Goal: Task Accomplishment & Management: Manage account settings

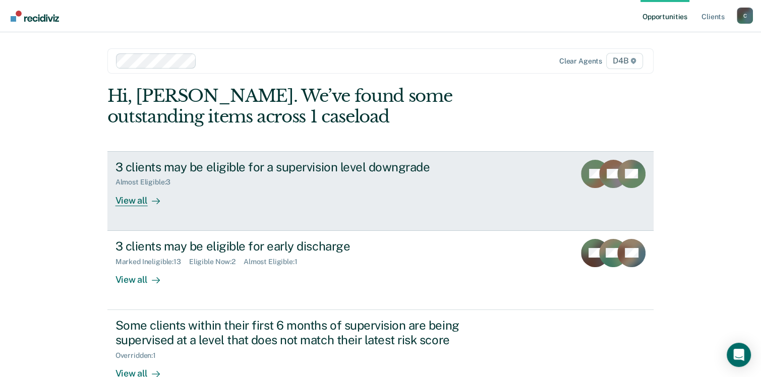
click at [133, 200] on div "View all" at bounding box center [143, 197] width 56 height 20
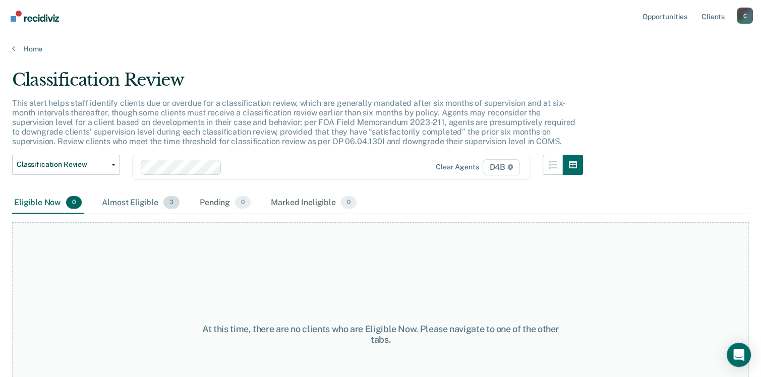
click at [146, 201] on div "Almost Eligible 3" at bounding box center [141, 203] width 82 height 22
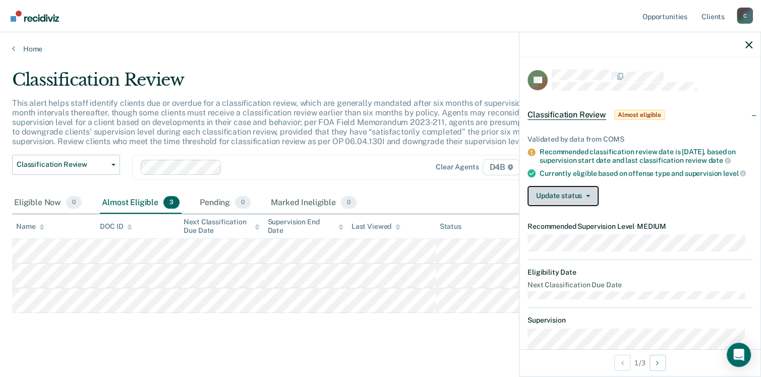
click at [580, 205] on button "Update status" at bounding box center [562, 196] width 71 height 20
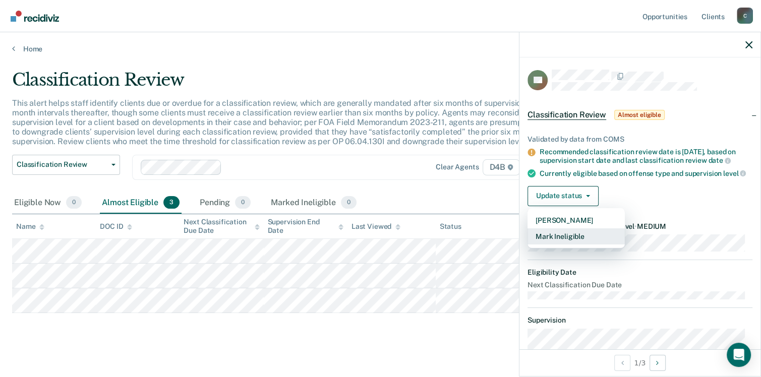
click at [573, 244] on button "Mark Ineligible" at bounding box center [575, 236] width 97 height 16
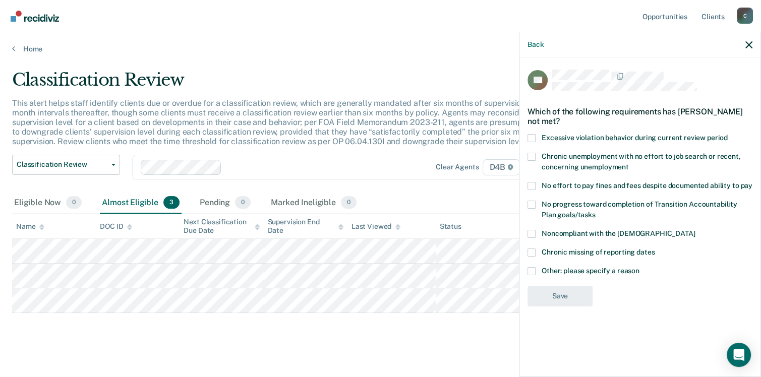
click at [535, 267] on label "Other: please specify a reason" at bounding box center [639, 272] width 225 height 11
click at [639, 267] on input "Other: please specify a reason" at bounding box center [639, 267] width 0 height 0
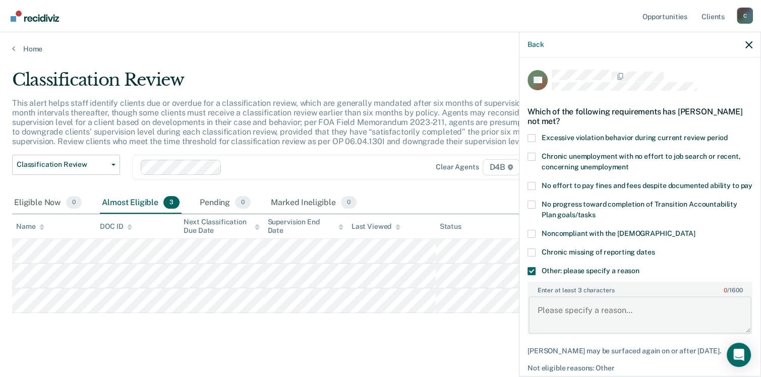
click at [585, 315] on textarea "Enter at least 3 characters 0 / 1600" at bounding box center [639, 314] width 223 height 37
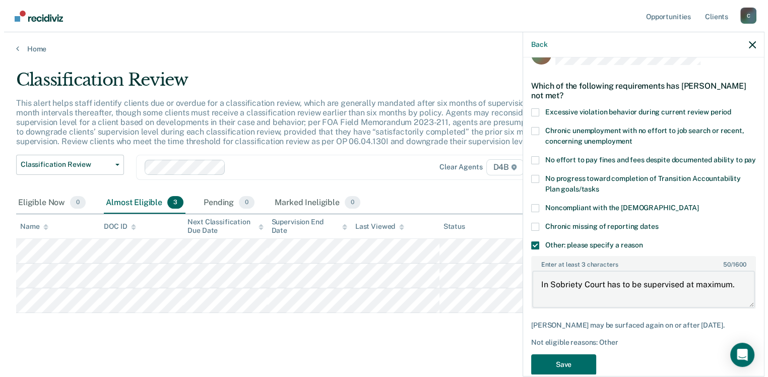
scroll to position [53, 0]
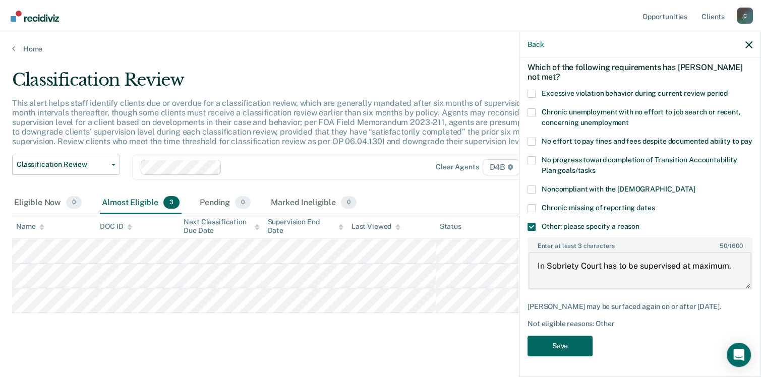
type textarea "In Sobriety Court has to be supervised at maximum."
click at [557, 349] on button "Save" at bounding box center [559, 346] width 65 height 21
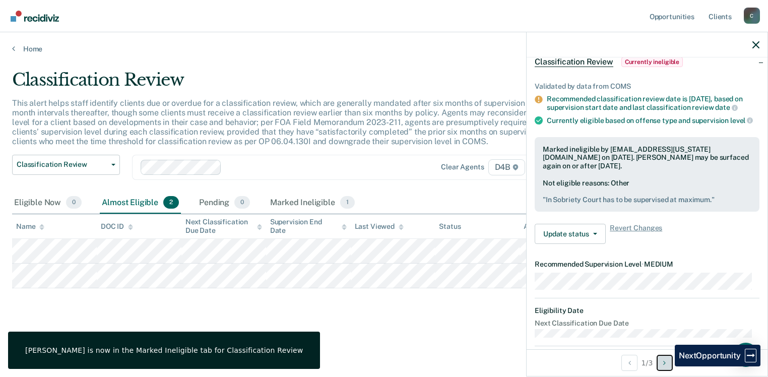
click at [667, 366] on button "Next Opportunity" at bounding box center [665, 363] width 16 height 16
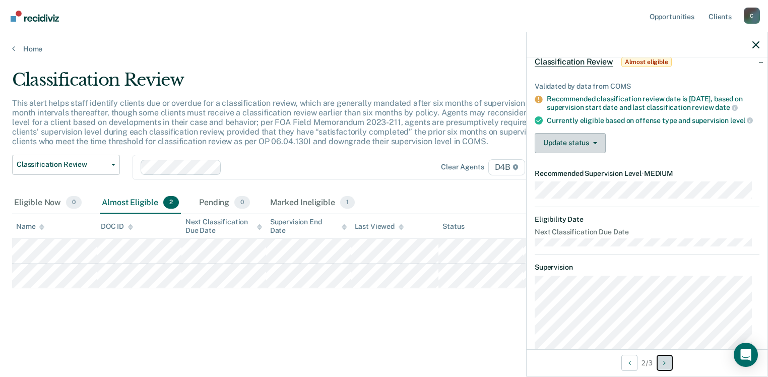
scroll to position [0, 0]
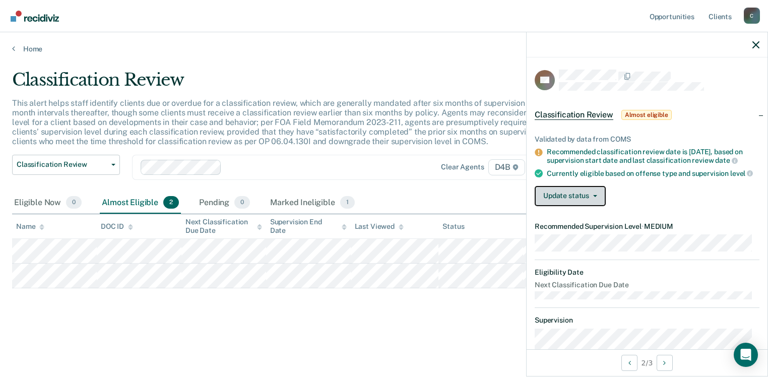
click at [561, 201] on button "Update status" at bounding box center [570, 196] width 71 height 20
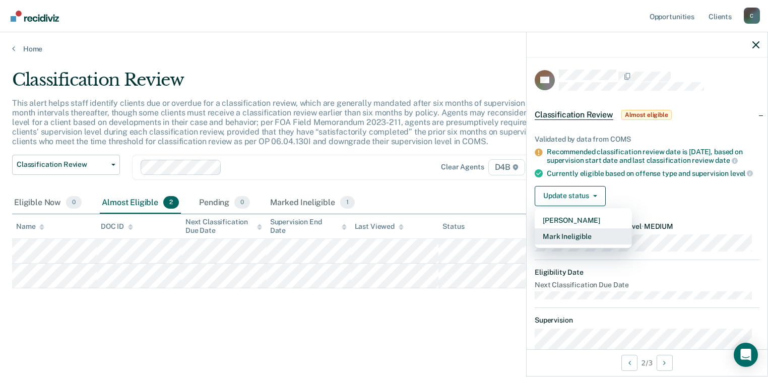
click at [578, 244] on button "Mark Ineligible" at bounding box center [583, 236] width 97 height 16
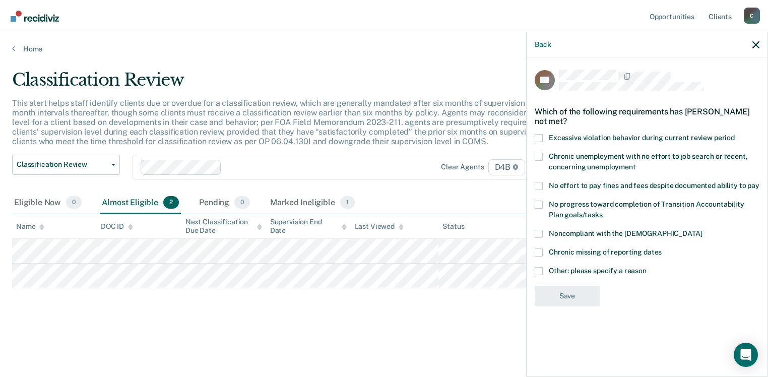
click at [541, 267] on span at bounding box center [539, 271] width 8 height 8
click at [647, 267] on input "Other: please specify a reason" at bounding box center [647, 267] width 0 height 0
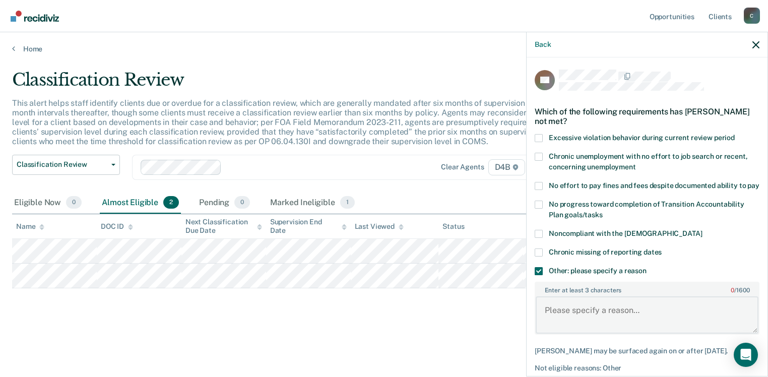
click at [565, 317] on textarea "Enter at least 3 characters 0 / 1600" at bounding box center [647, 314] width 223 height 37
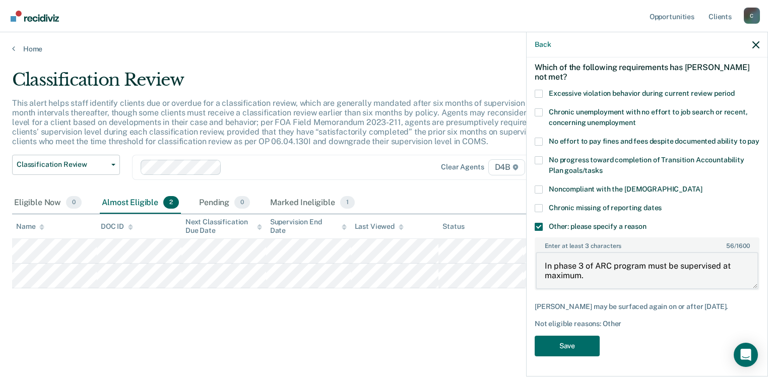
scroll to position [53, 0]
type textarea "In phase 3 of ARC program must be supervised at maximum."
click at [562, 351] on button "Save" at bounding box center [567, 346] width 65 height 21
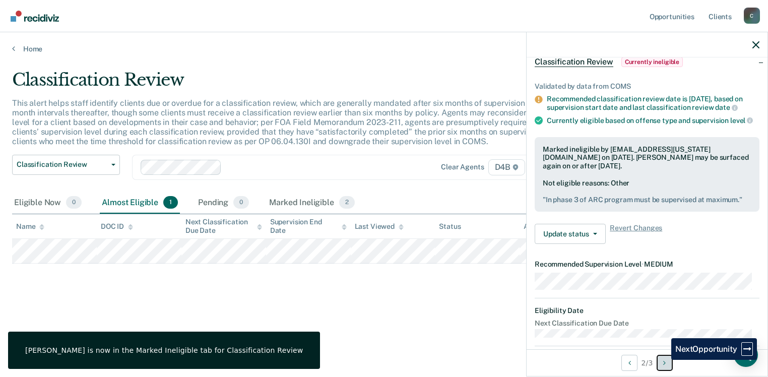
click at [664, 360] on button "Next Opportunity" at bounding box center [665, 363] width 16 height 16
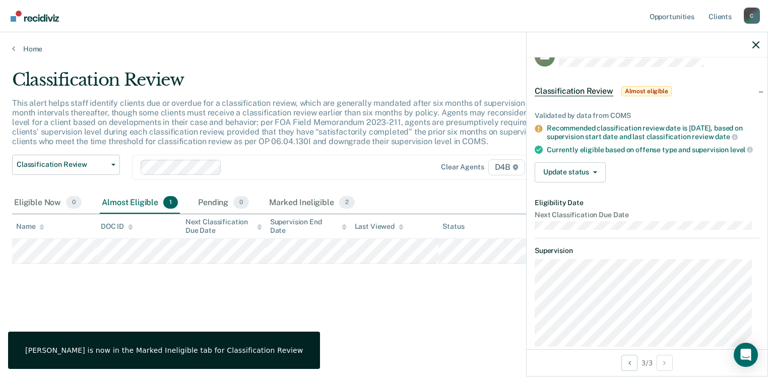
scroll to position [0, 0]
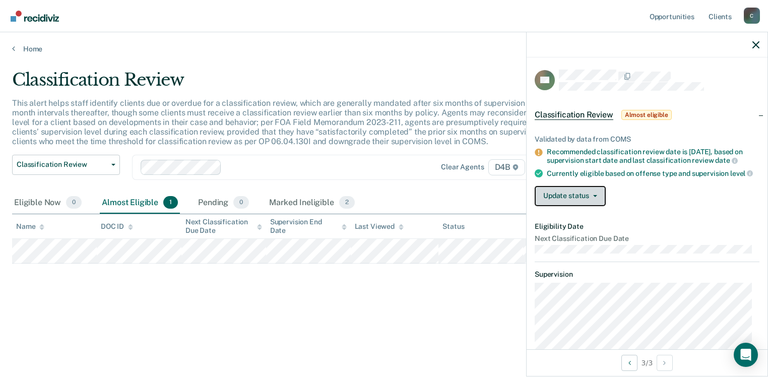
click at [571, 201] on button "Update status" at bounding box center [570, 196] width 71 height 20
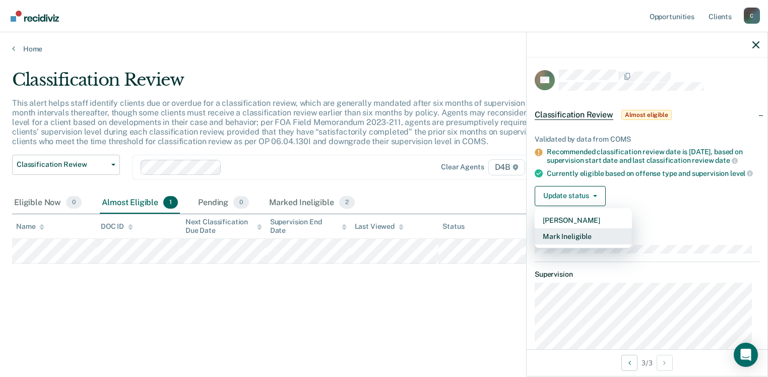
click at [576, 243] on button "Mark Ineligible" at bounding box center [583, 236] width 97 height 16
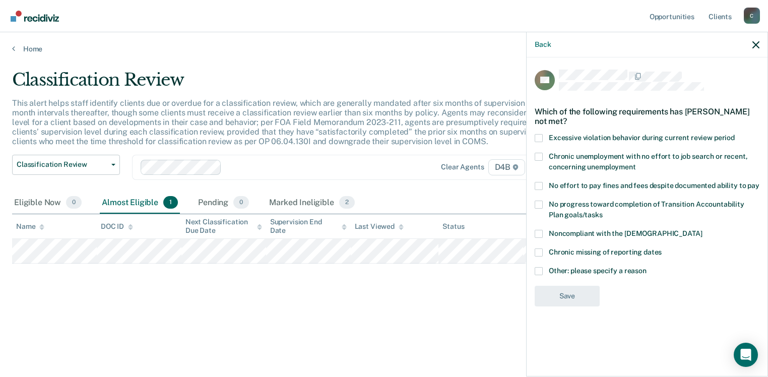
click at [540, 271] on span at bounding box center [539, 271] width 8 height 8
click at [647, 267] on input "Other: please specify a reason" at bounding box center [647, 267] width 0 height 0
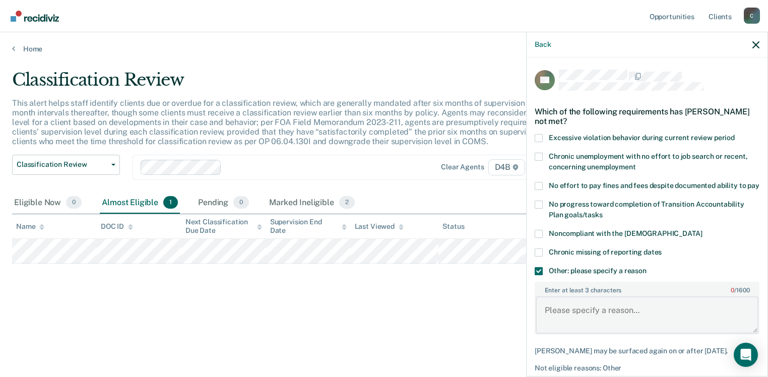
click at [574, 313] on textarea "Enter at least 3 characters 0 / 1600" at bounding box center [647, 314] width 223 height 37
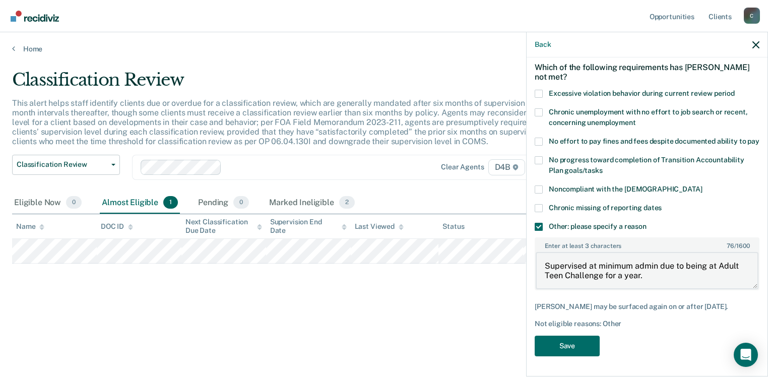
scroll to position [61, 0]
type textarea "Supervised at minimum admin due to being at Adult Teen Challenge for a year."
click at [565, 346] on button "Save" at bounding box center [567, 346] width 65 height 21
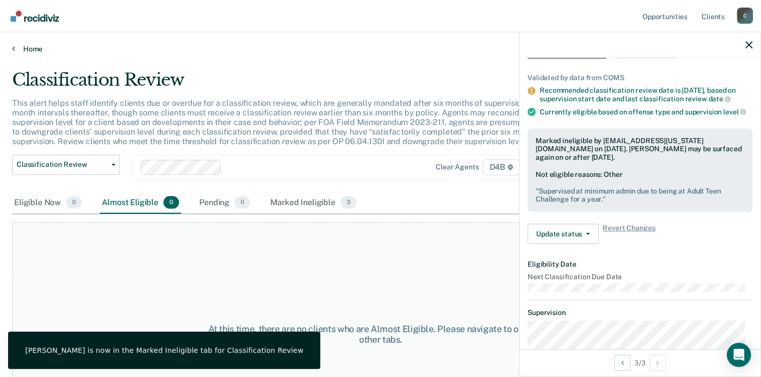
click at [26, 45] on link "Home" at bounding box center [380, 48] width 736 height 9
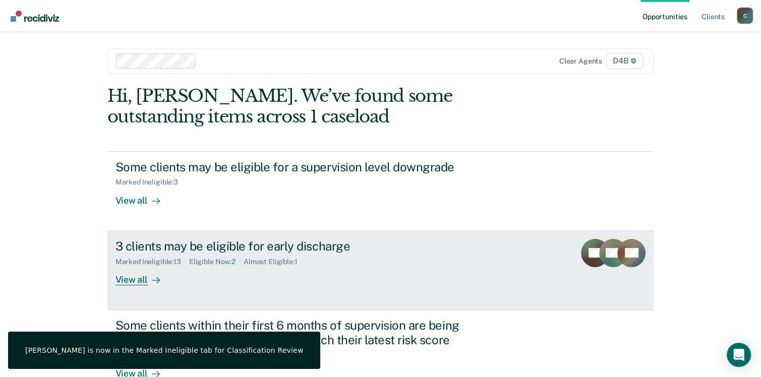
click at [131, 283] on div "View all" at bounding box center [143, 276] width 56 height 20
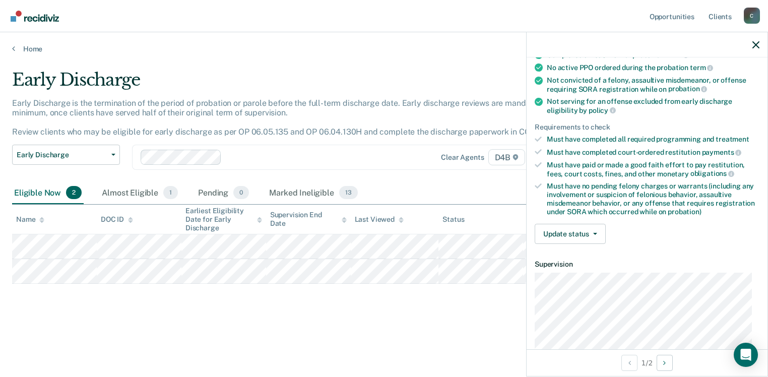
scroll to position [101, 0]
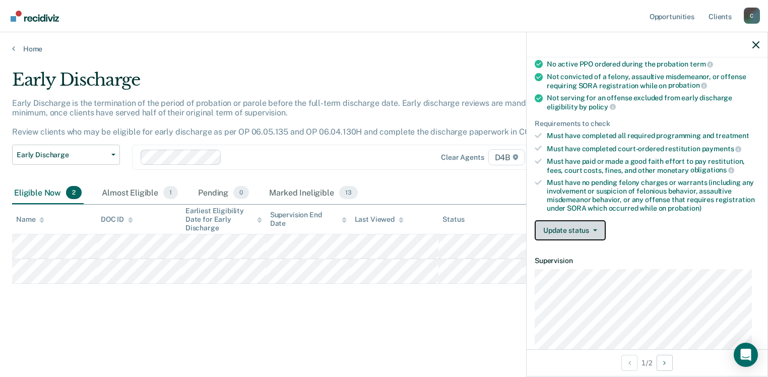
click at [584, 228] on button "Update status" at bounding box center [570, 230] width 71 height 20
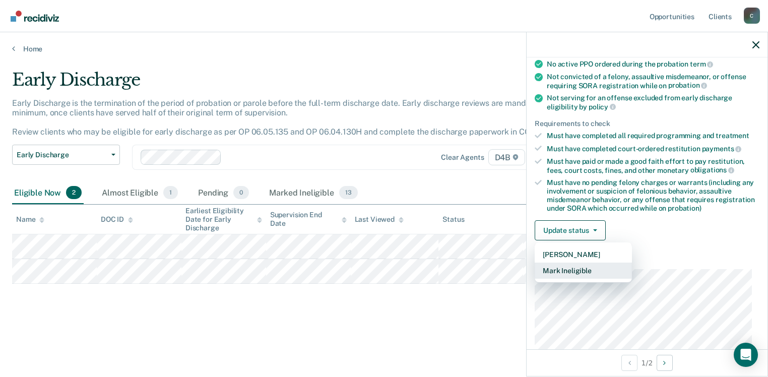
click at [571, 270] on button "Mark Ineligible" at bounding box center [583, 271] width 97 height 16
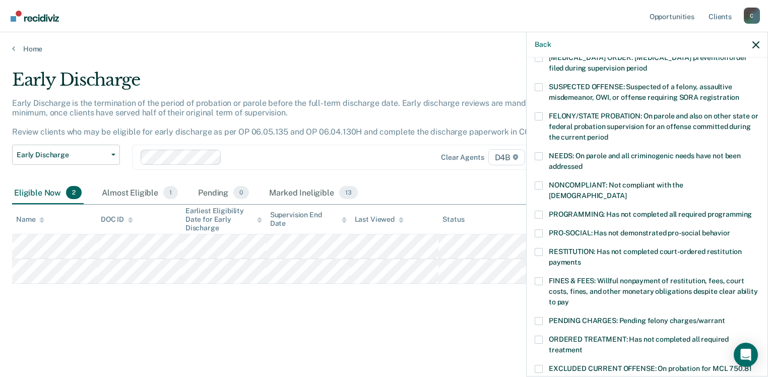
scroll to position [252, 0]
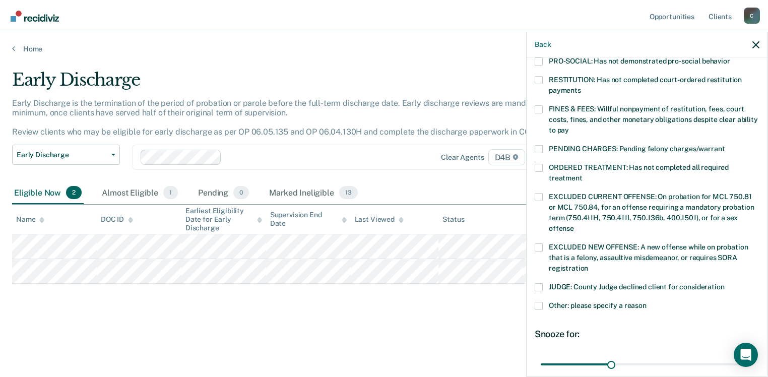
click at [542, 302] on span at bounding box center [539, 306] width 8 height 8
click at [647, 302] on input "Other: please specify a reason" at bounding box center [647, 302] width 0 height 0
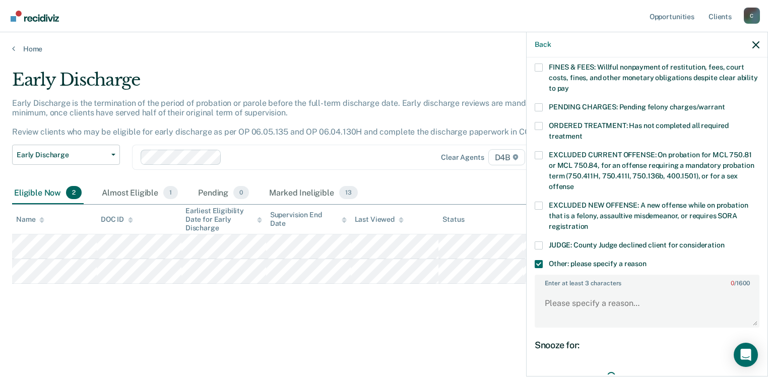
scroll to position [353, 0]
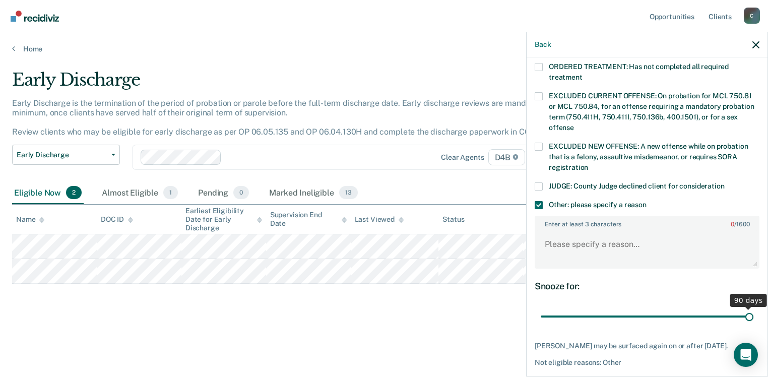
drag, startPoint x: 610, startPoint y: 304, endPoint x: 770, endPoint y: 275, distance: 162.5
type input "90"
click at [754, 308] on input "range" at bounding box center [647, 317] width 213 height 18
click at [556, 230] on textarea "Enter at least 3 characters 0 / 1600" at bounding box center [647, 248] width 223 height 37
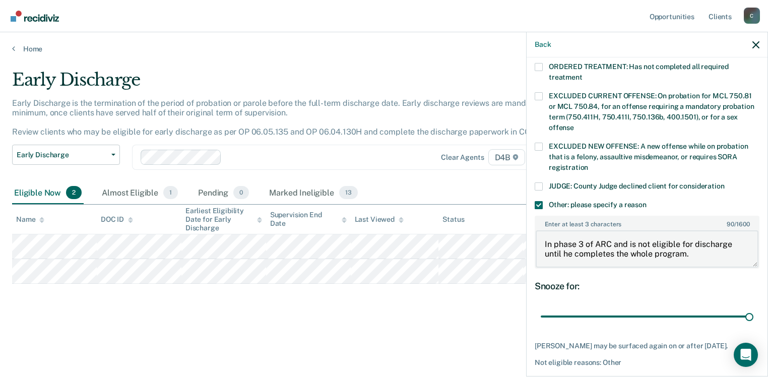
drag, startPoint x: 698, startPoint y: 240, endPoint x: 535, endPoint y: 227, distance: 163.4
click at [536, 230] on textarea "In phase 3 of ARC and is not eligible for discharge until he completes the whol…" at bounding box center [647, 248] width 223 height 37
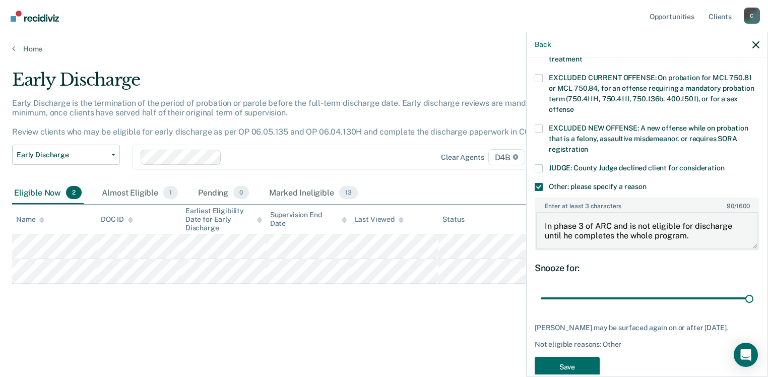
scroll to position [388, 0]
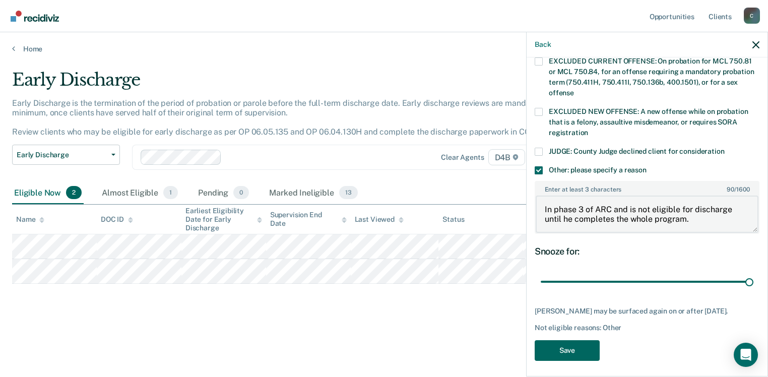
type textarea "In phase 3 of ARC and is not eligible for discharge until he completes the whol…"
click at [563, 351] on button "Save" at bounding box center [567, 350] width 65 height 21
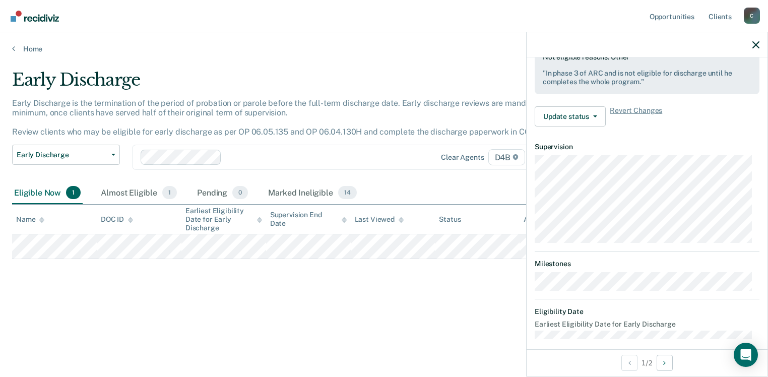
scroll to position [321, 0]
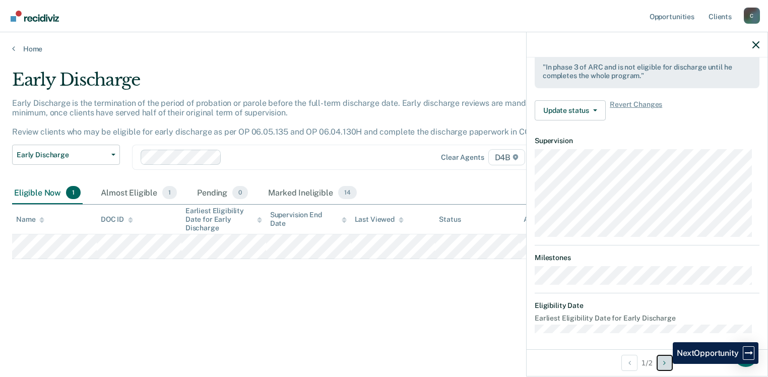
click at [665, 364] on icon "Next Opportunity" at bounding box center [664, 362] width 3 height 7
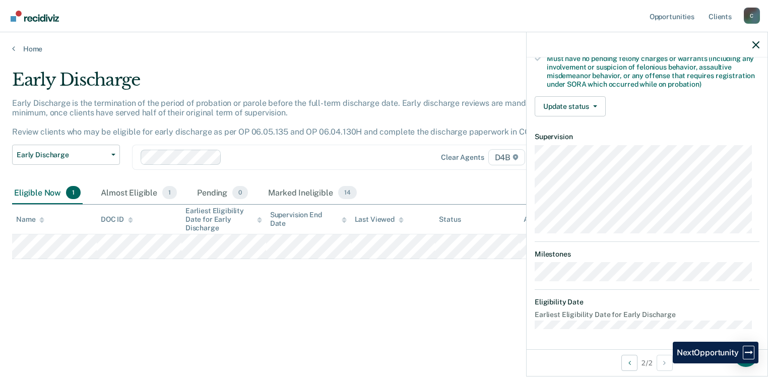
scroll to position [211, 0]
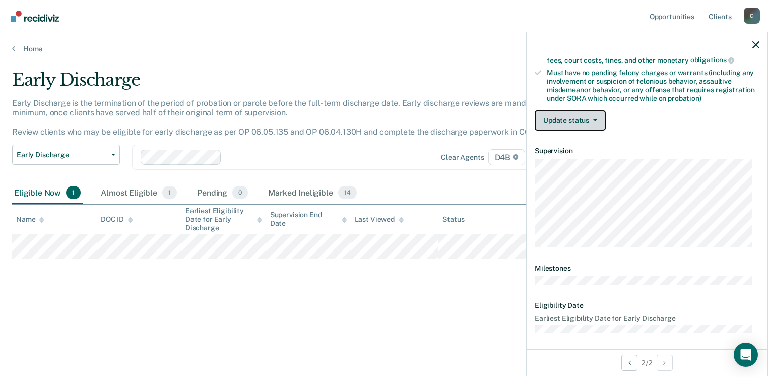
click at [578, 112] on button "Update status" at bounding box center [570, 120] width 71 height 20
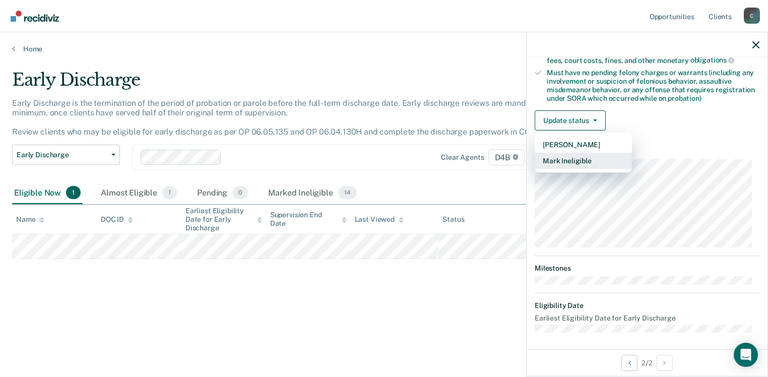
click at [563, 160] on button "Mark Ineligible" at bounding box center [583, 161] width 97 height 16
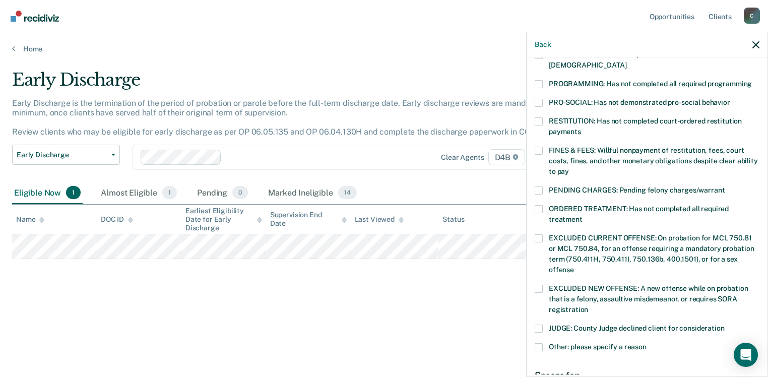
click at [541, 343] on label "Other: please specify a reason" at bounding box center [647, 348] width 225 height 11
click at [647, 343] on input "Other: please specify a reason" at bounding box center [647, 343] width 0 height 0
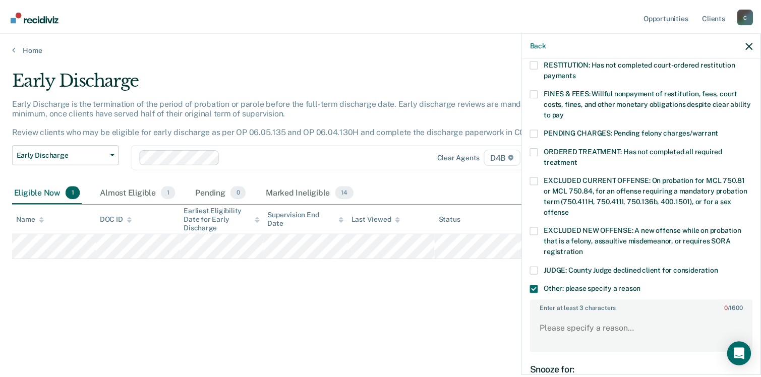
scroll to position [379, 0]
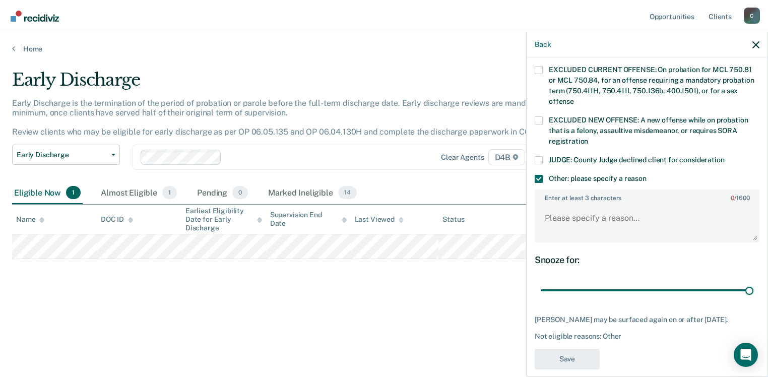
drag, startPoint x: 609, startPoint y: 282, endPoint x: 766, endPoint y: 281, distance: 156.8
type input "90"
click at [754, 282] on input "range" at bounding box center [647, 291] width 213 height 18
click at [590, 204] on textarea "Enter at least 3 characters 0 / 1600" at bounding box center [647, 222] width 223 height 37
paste textarea "In phase 3 of ARC and is not eligible for discharge until he completes the whol…"
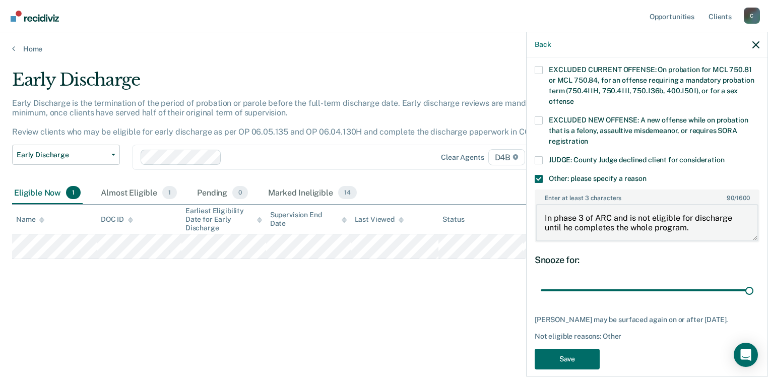
click at [581, 204] on textarea "In phase 3 of ARC and is not eligible for discharge until he completes the whol…" at bounding box center [647, 222] width 223 height 37
type textarea "In phase 2 of ARC and is not eligible for discharge until he completes the whol…"
click at [553, 356] on button "Save" at bounding box center [567, 359] width 65 height 21
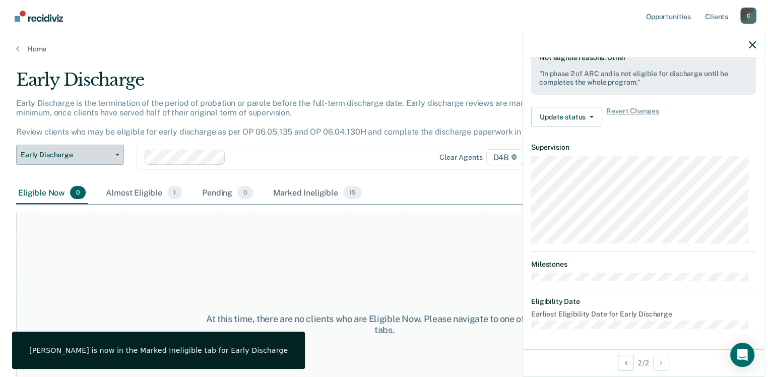
scroll to position [311, 0]
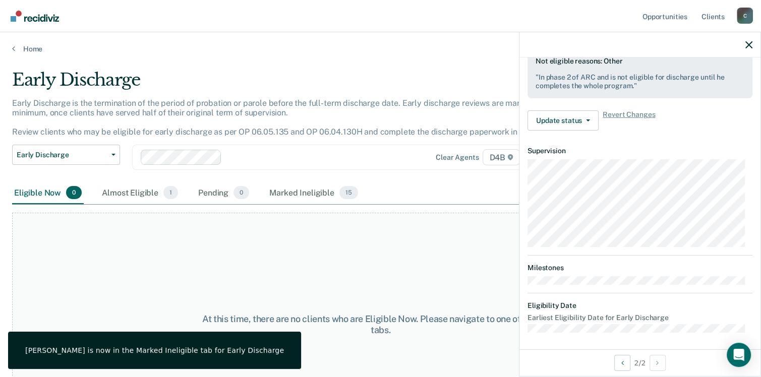
click at [30, 43] on div "Home" at bounding box center [380, 42] width 761 height 21
click at [30, 49] on link "Home" at bounding box center [380, 48] width 736 height 9
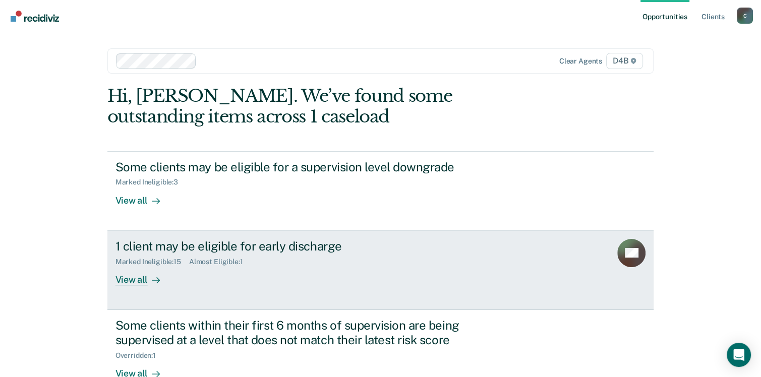
click at [129, 280] on div "View all" at bounding box center [143, 276] width 56 height 20
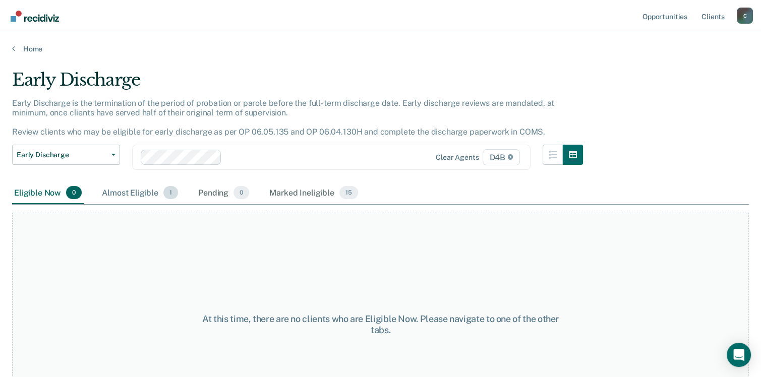
click at [151, 192] on div "Almost Eligible 1" at bounding box center [140, 193] width 80 height 22
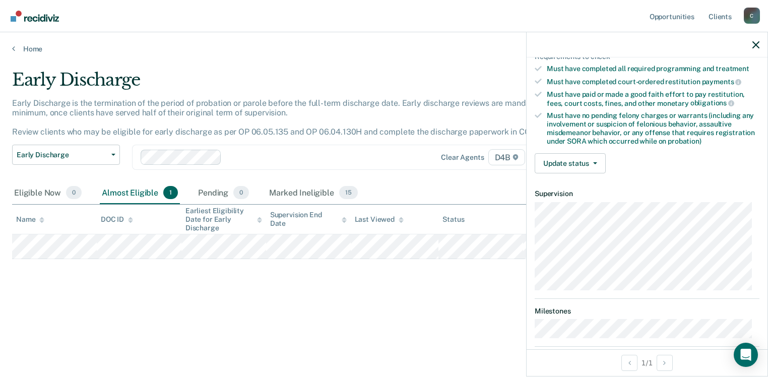
scroll to position [202, 0]
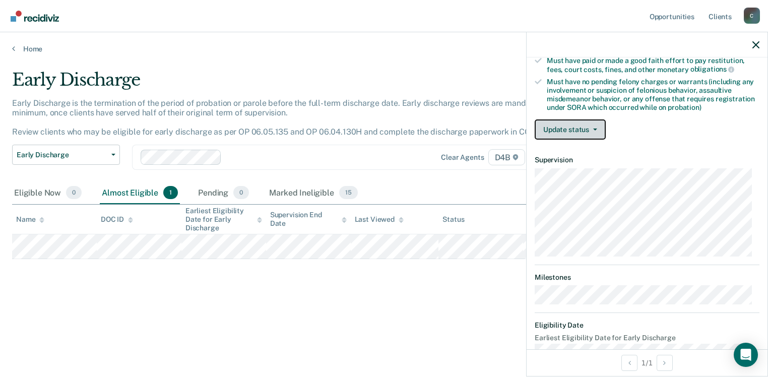
click at [585, 125] on button "Update status" at bounding box center [570, 129] width 71 height 20
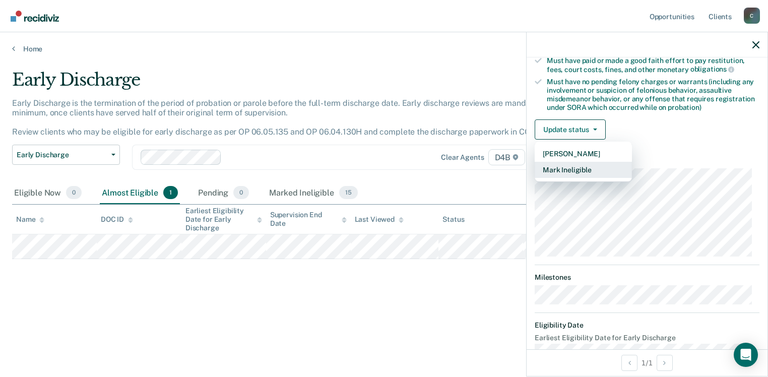
click at [576, 168] on button "Mark Ineligible" at bounding box center [583, 170] width 97 height 16
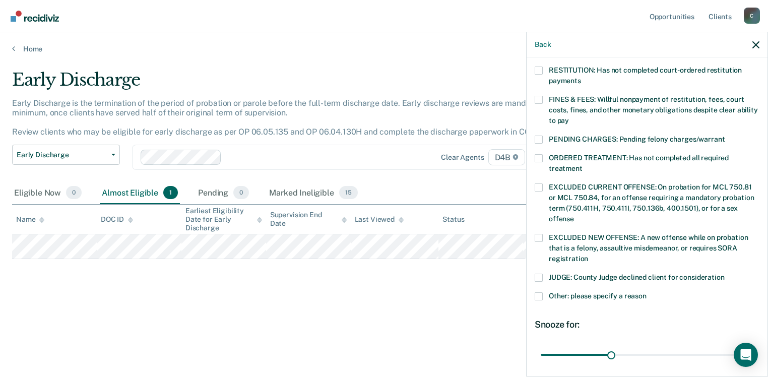
scroll to position [327, 0]
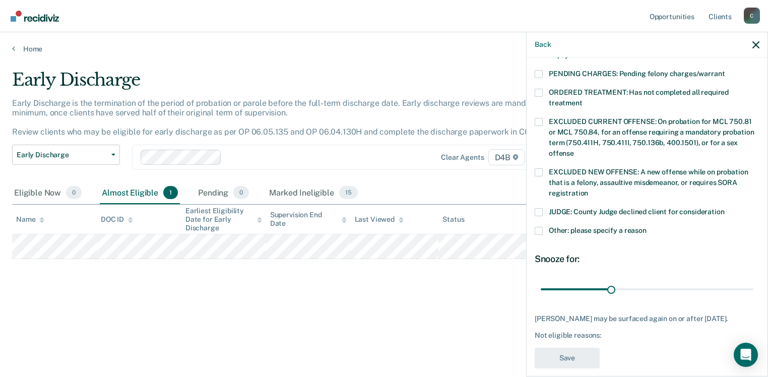
click at [538, 227] on span at bounding box center [539, 231] width 8 height 8
click at [647, 227] on input "Other: please specify a reason" at bounding box center [647, 227] width 0 height 0
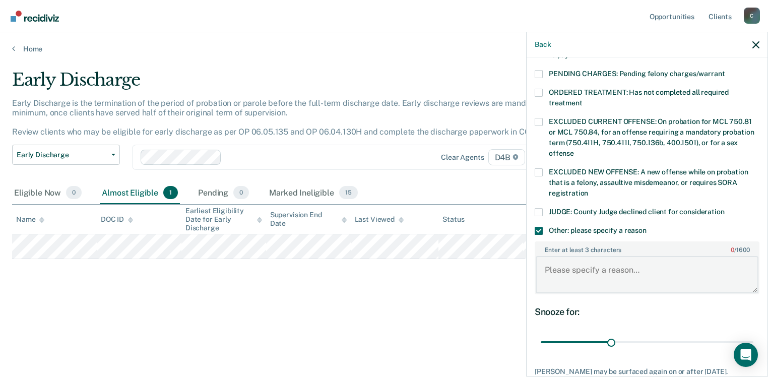
click at [583, 261] on textarea "Enter at least 3 characters 0 / 1600" at bounding box center [647, 274] width 223 height 37
paste textarea "In phase 3 of ARC and is not eligible for discharge until he completes the whol…"
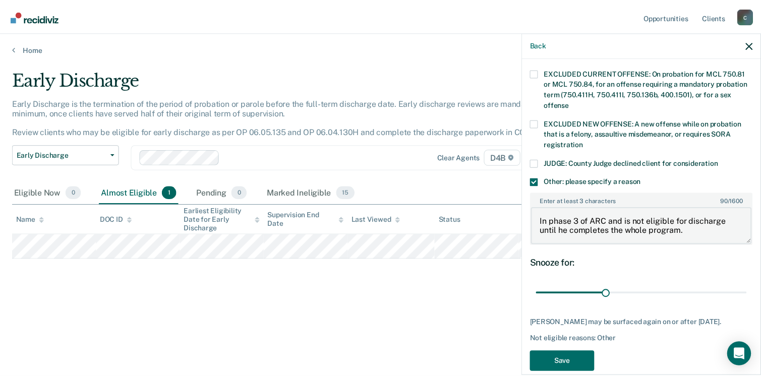
scroll to position [379, 0]
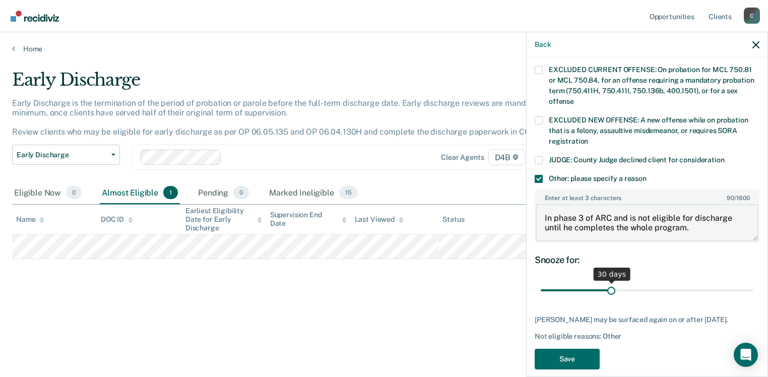
type textarea "In phase 3 of ARC and is not eligible for discharge until he completes the whol…"
drag, startPoint x: 608, startPoint y: 277, endPoint x: 529, endPoint y: 355, distance: 111.2
type input "90"
click at [754, 282] on input "range" at bounding box center [647, 291] width 213 height 18
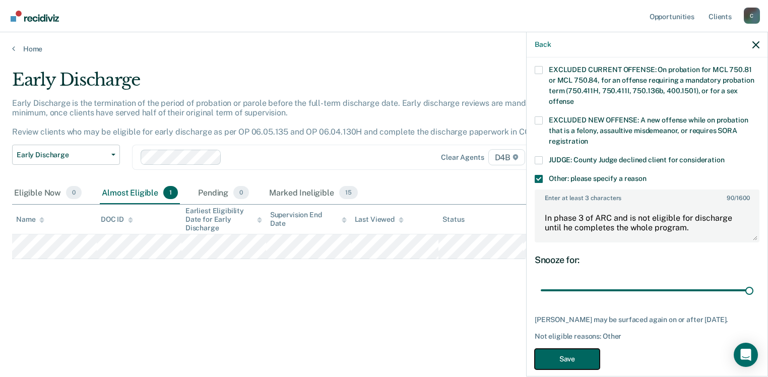
click at [572, 349] on button "Save" at bounding box center [567, 359] width 65 height 21
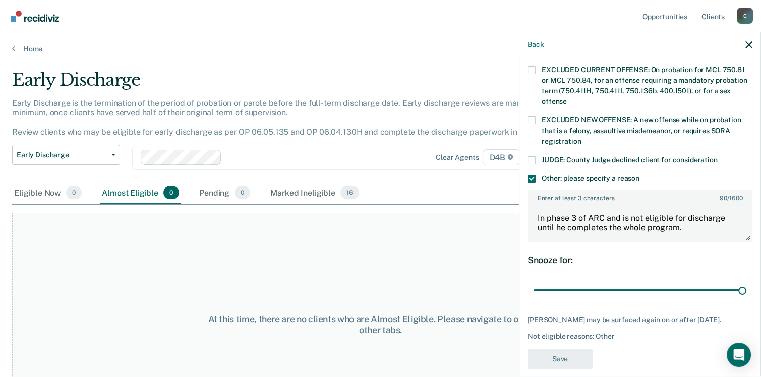
scroll to position [321, 0]
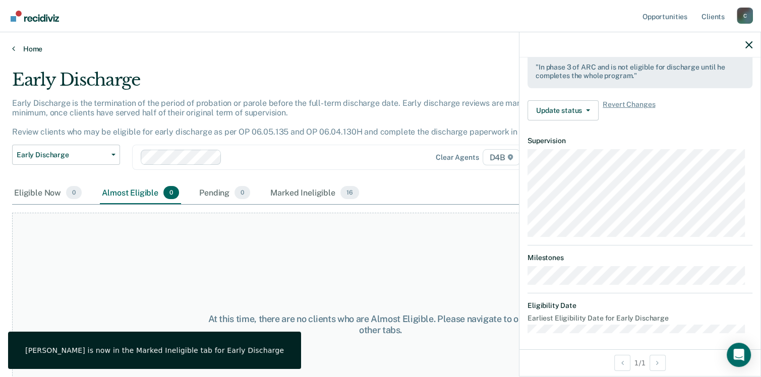
click at [27, 47] on link "Home" at bounding box center [380, 48] width 736 height 9
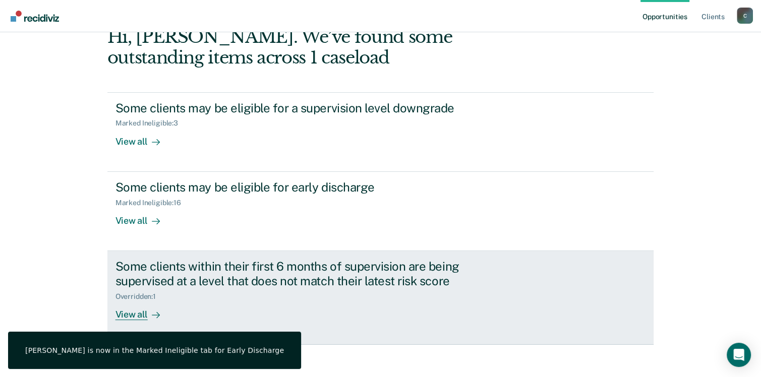
scroll to position [67, 0]
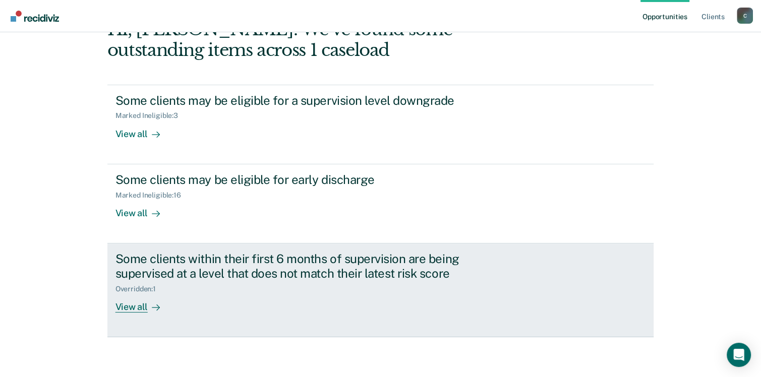
click at [129, 305] on div "View all" at bounding box center [143, 303] width 56 height 20
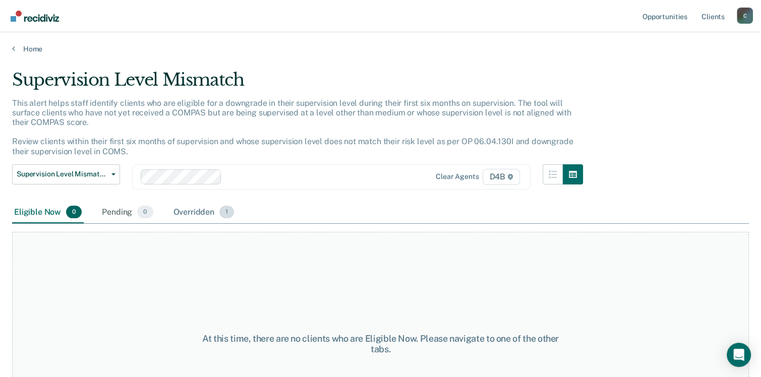
click at [193, 210] on div "Overridden 1" at bounding box center [203, 213] width 65 height 22
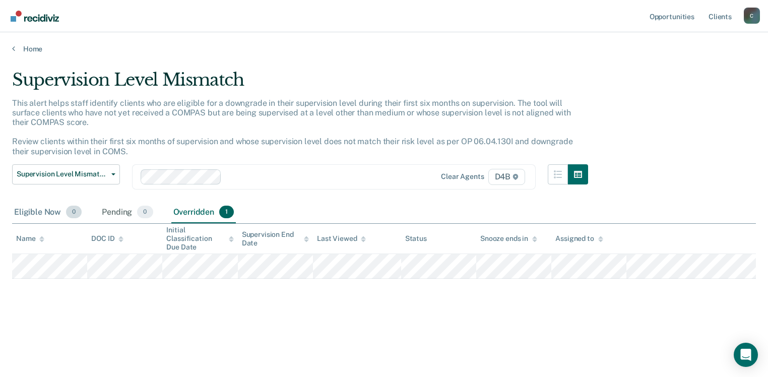
click at [53, 209] on div "Eligible Now 0" at bounding box center [48, 213] width 72 height 22
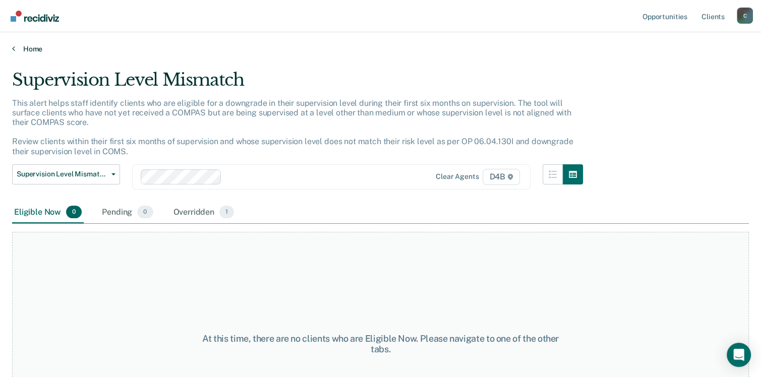
click at [26, 45] on link "Home" at bounding box center [380, 48] width 736 height 9
